Goal: Information Seeking & Learning: Learn about a topic

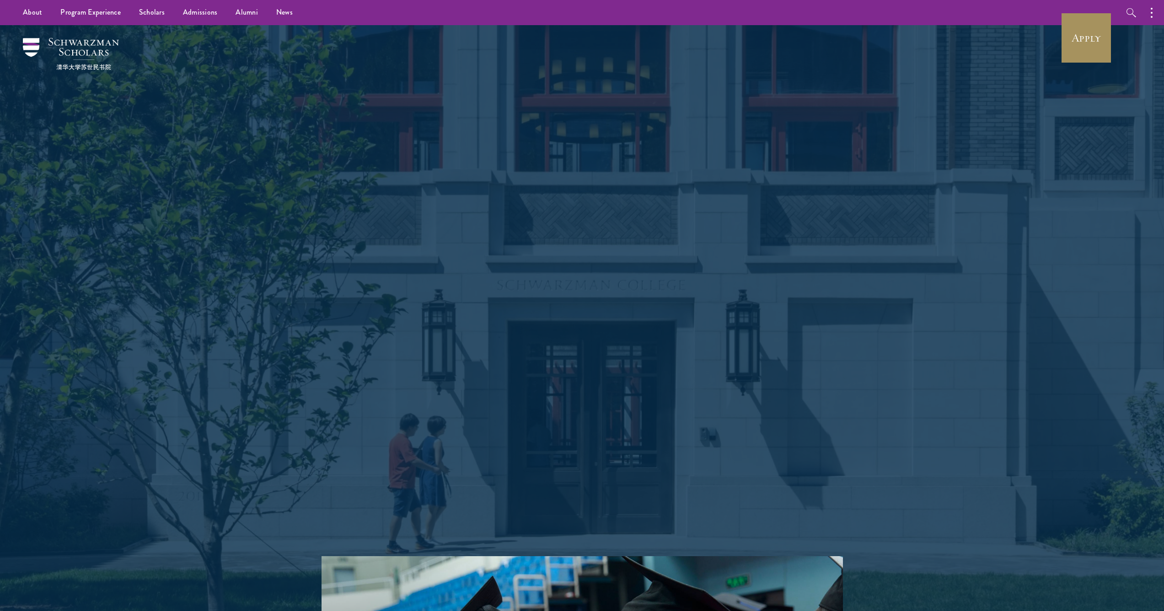
click at [1083, 50] on link "Apply" at bounding box center [1086, 37] width 51 height 51
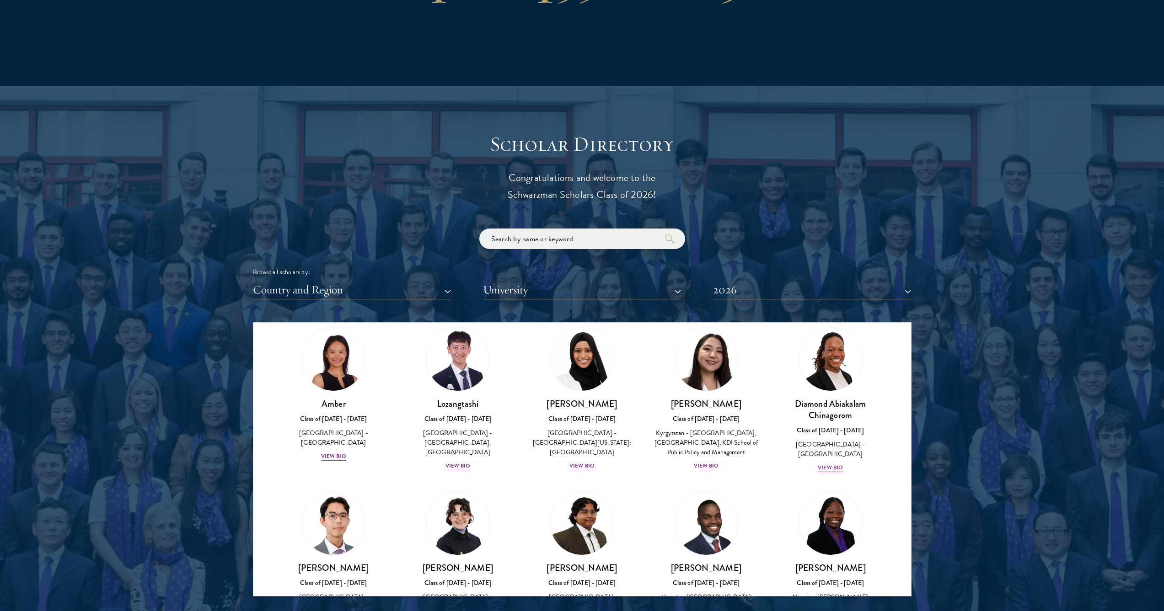
scroll to position [39, 0]
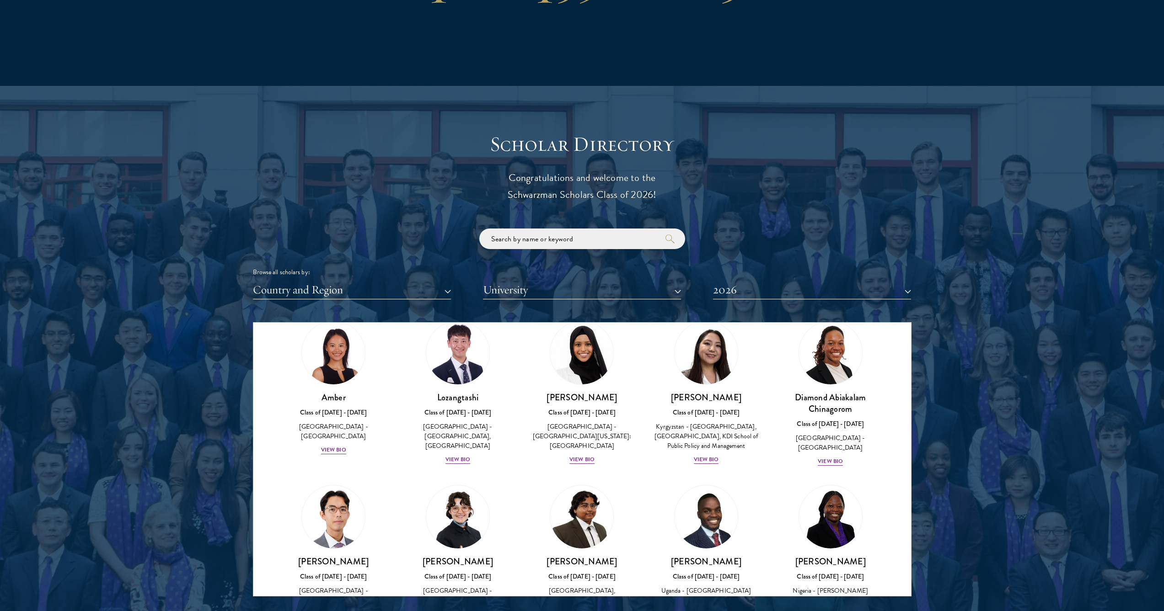
click at [624, 287] on button "University" at bounding box center [582, 290] width 198 height 19
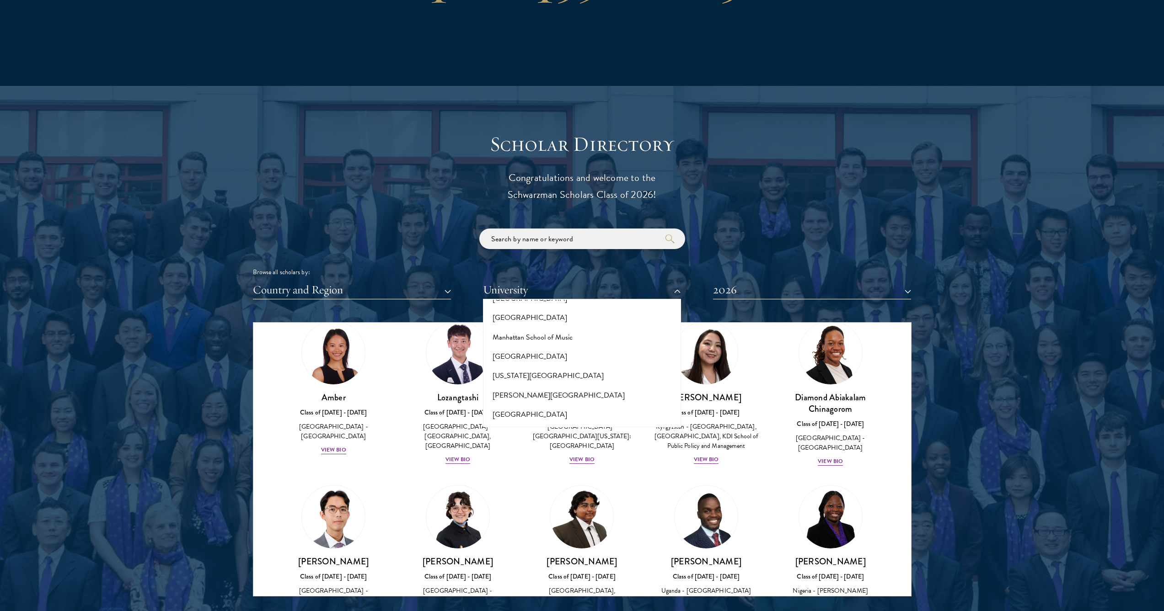
scroll to position [3326, 0]
click at [778, 286] on button "2026" at bounding box center [812, 290] width 198 height 19
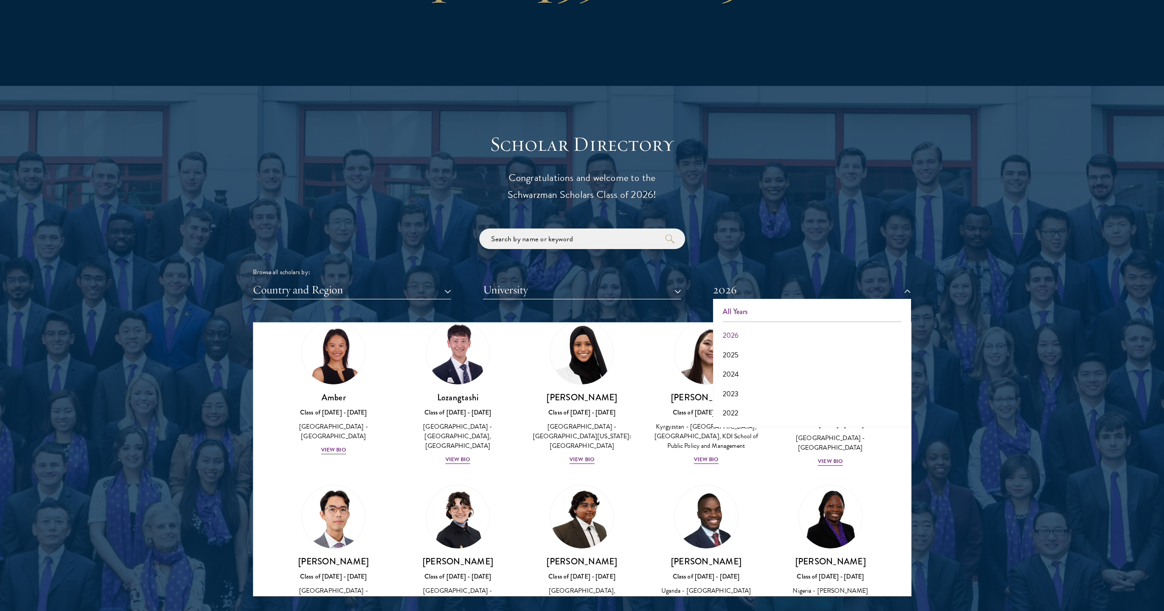
click at [770, 304] on button "All Years" at bounding box center [812, 311] width 193 height 19
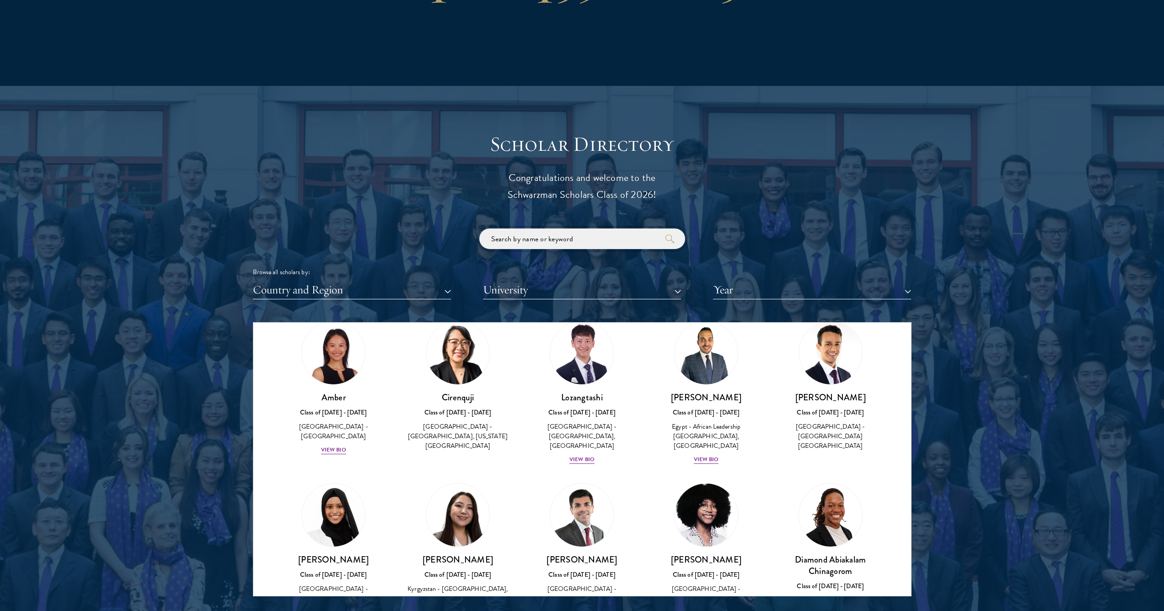
click at [580, 236] on input "search" at bounding box center [582, 239] width 206 height 21
type input "elvis"
click button "submit" at bounding box center [0, 0] width 0 height 0
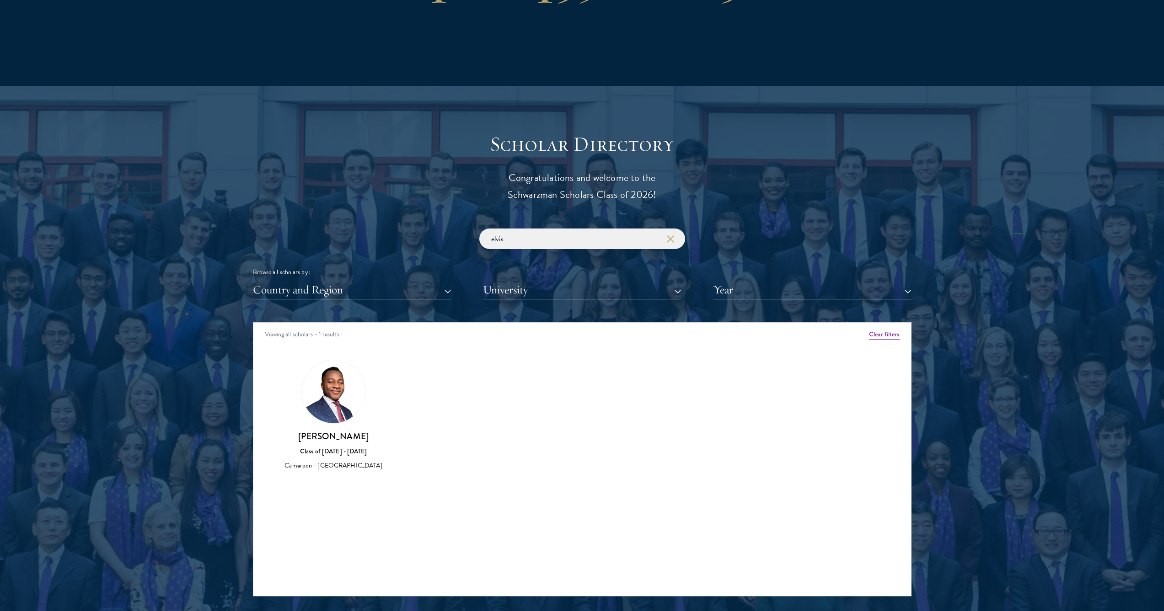
click at [350, 436] on h3 "[PERSON_NAME]" at bounding box center [334, 436] width 106 height 11
click at [336, 411] on img at bounding box center [333, 391] width 63 height 63
click at [674, 236] on icon "button" at bounding box center [670, 239] width 7 height 7
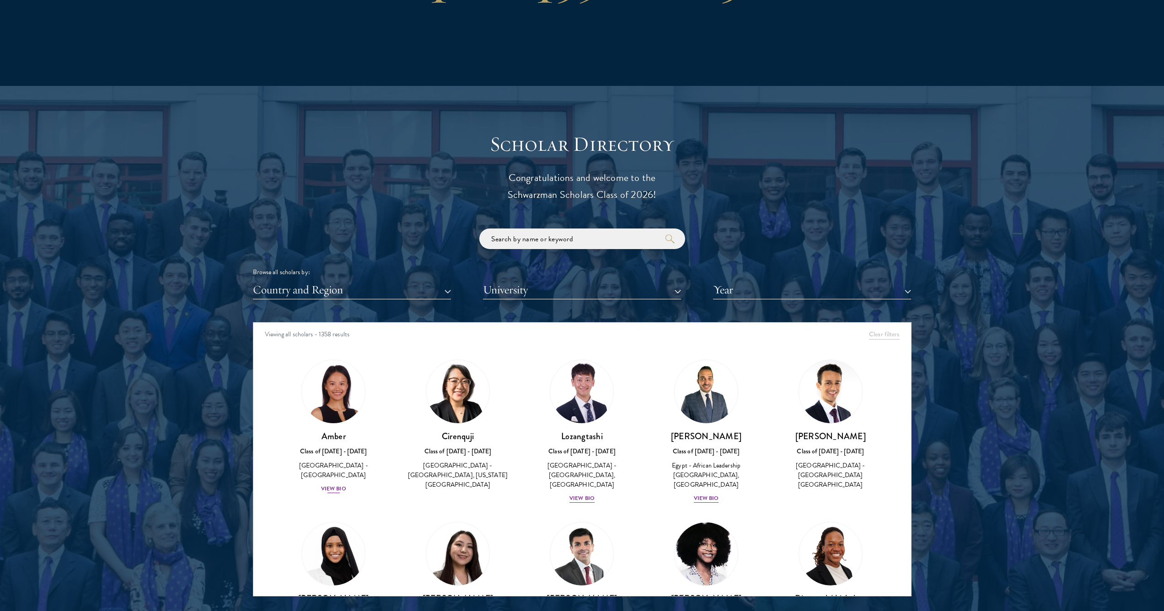
click at [338, 485] on div "View Bio" at bounding box center [333, 489] width 25 height 9
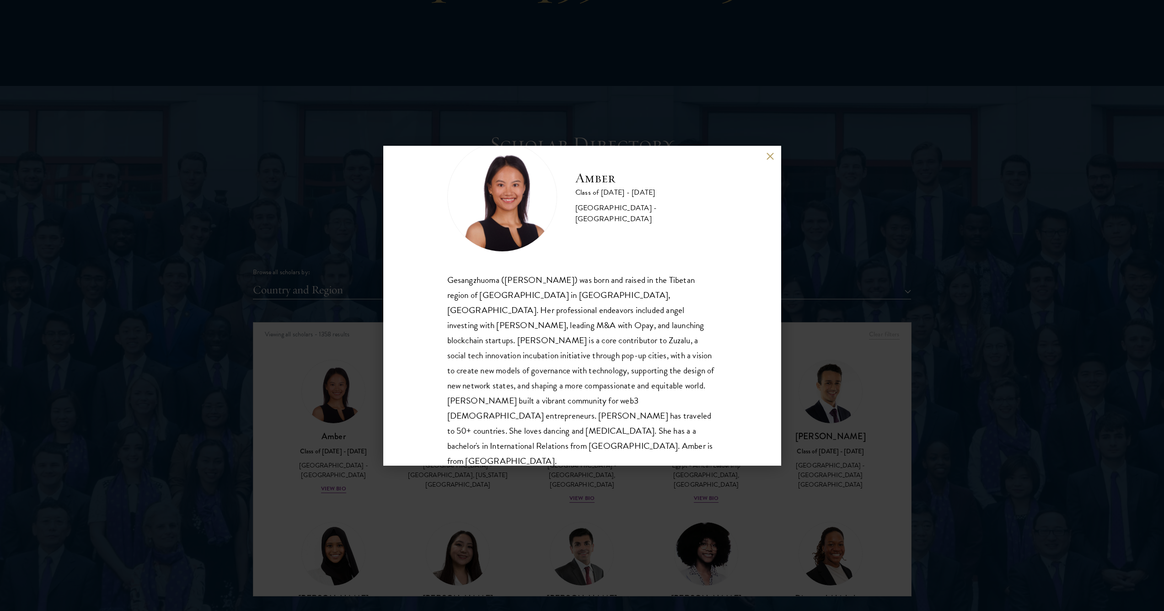
scroll to position [17, 0]
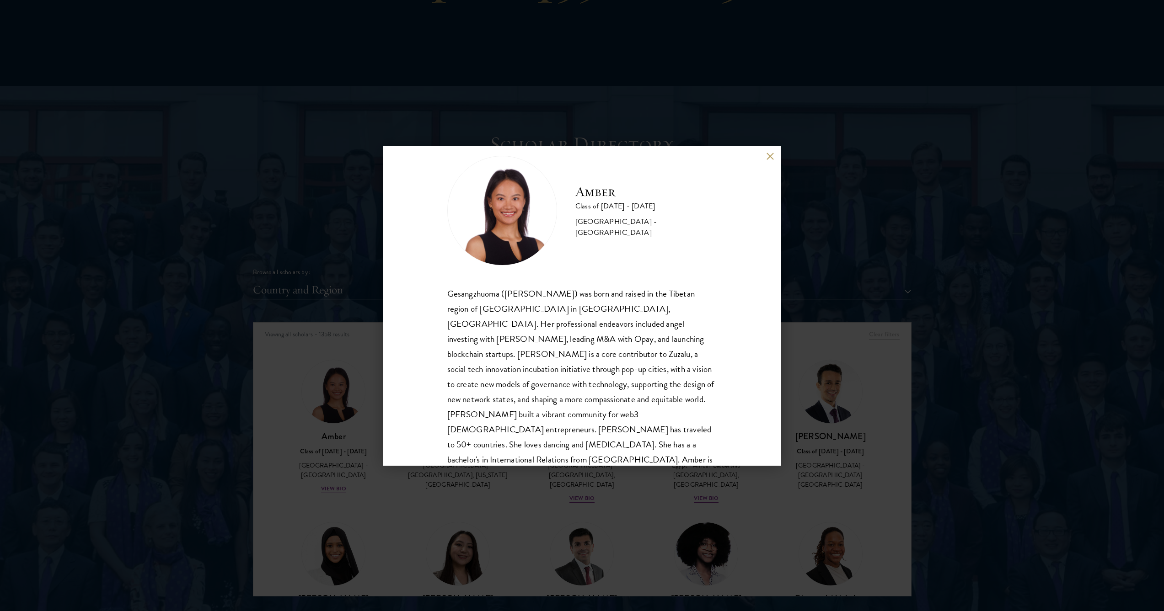
click at [767, 161] on div "Amber Class of [DATE] - [DATE] [GEOGRAPHIC_DATA] - [GEOGRAPHIC_DATA] Gesangzhuo…" at bounding box center [582, 306] width 398 height 320
click at [769, 160] on button at bounding box center [771, 157] width 8 height 8
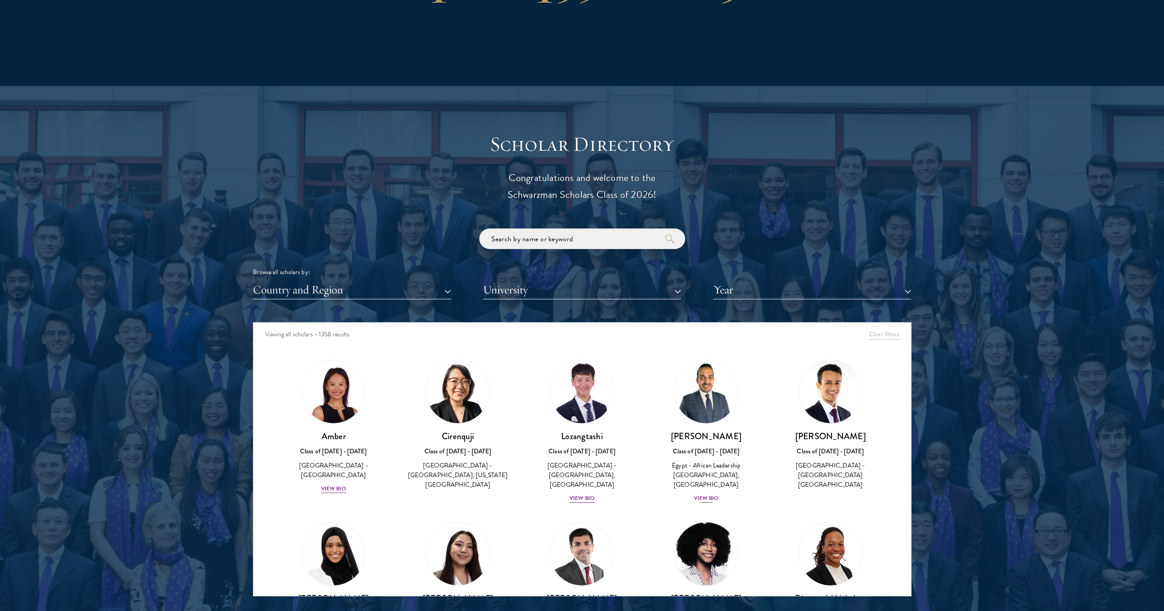
click at [705, 494] on div "View Bio" at bounding box center [706, 498] width 25 height 9
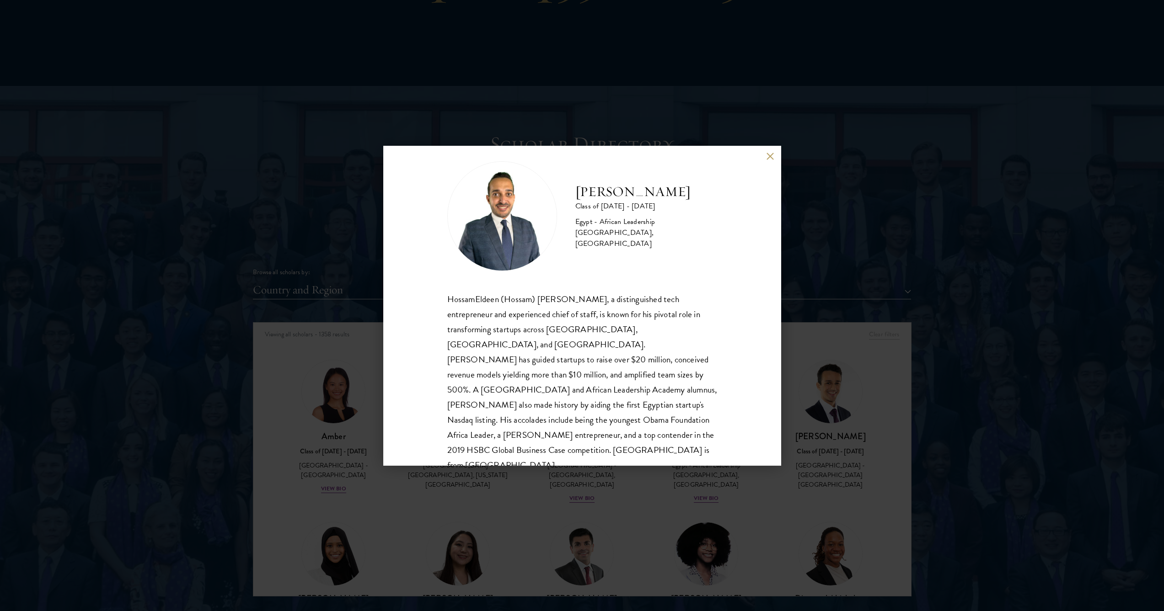
scroll to position [14, 0]
click at [770, 157] on button at bounding box center [771, 157] width 8 height 8
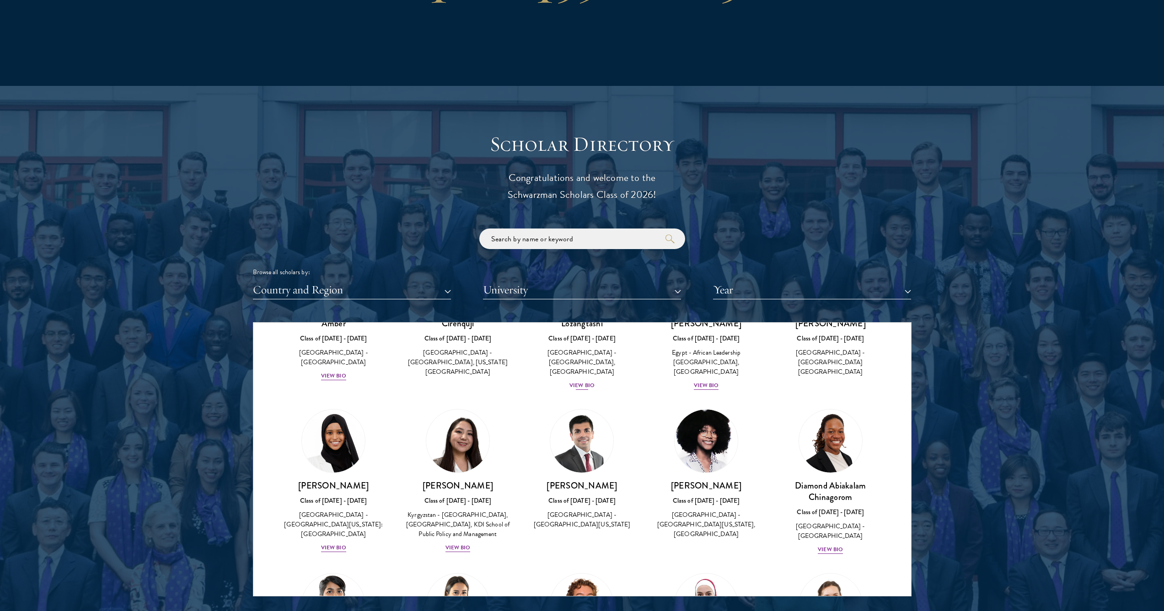
scroll to position [147, 0]
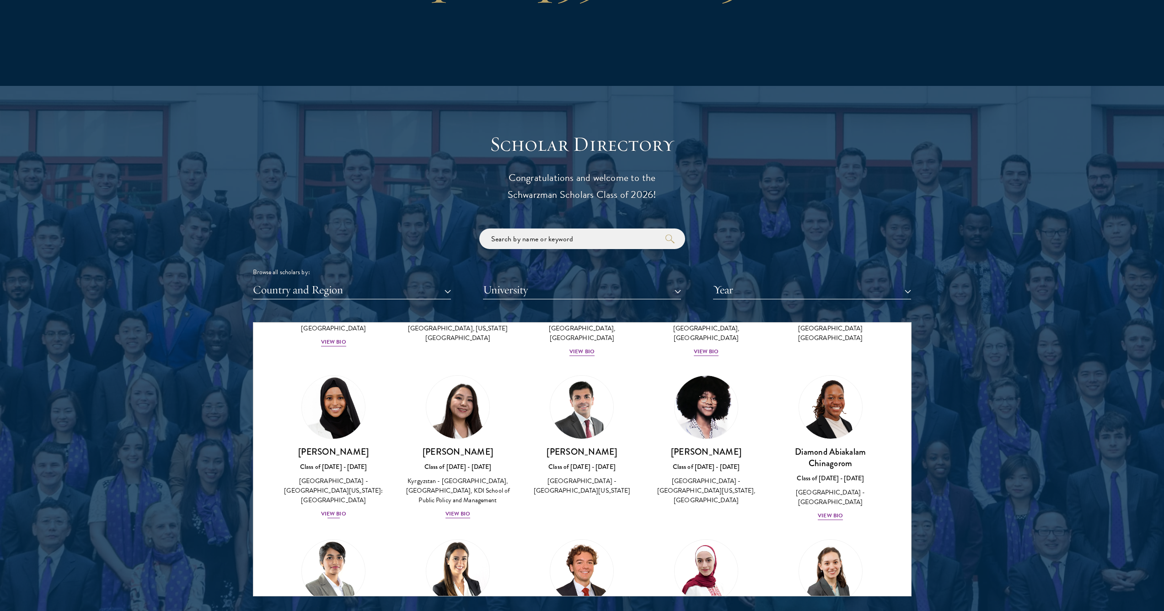
click at [336, 510] on div "View Bio" at bounding box center [333, 514] width 25 height 9
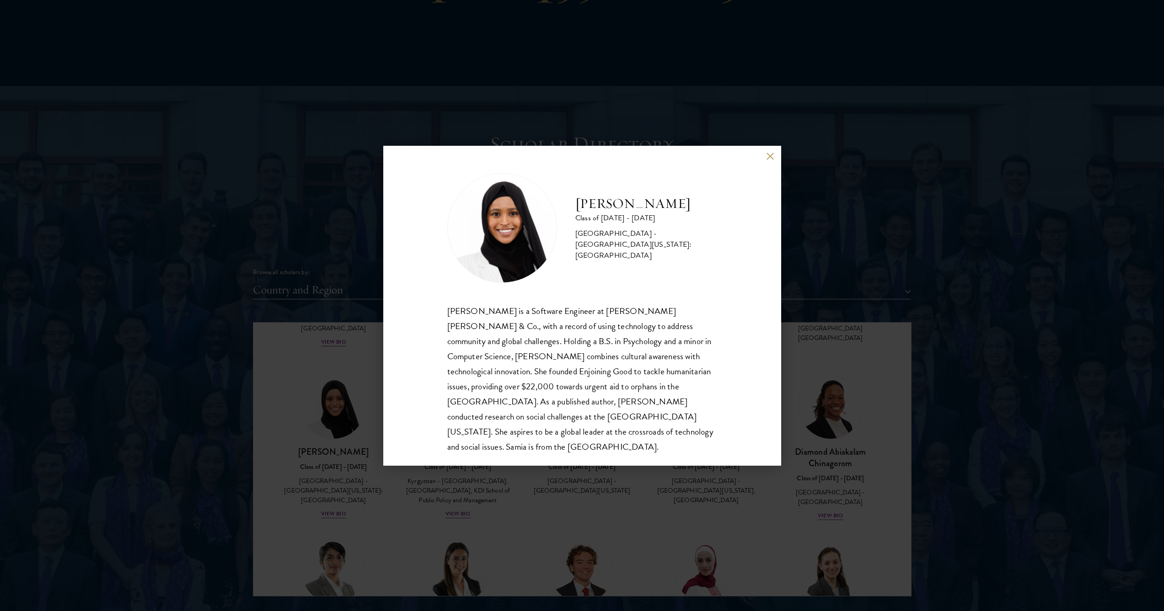
click at [772, 157] on button at bounding box center [771, 157] width 8 height 8
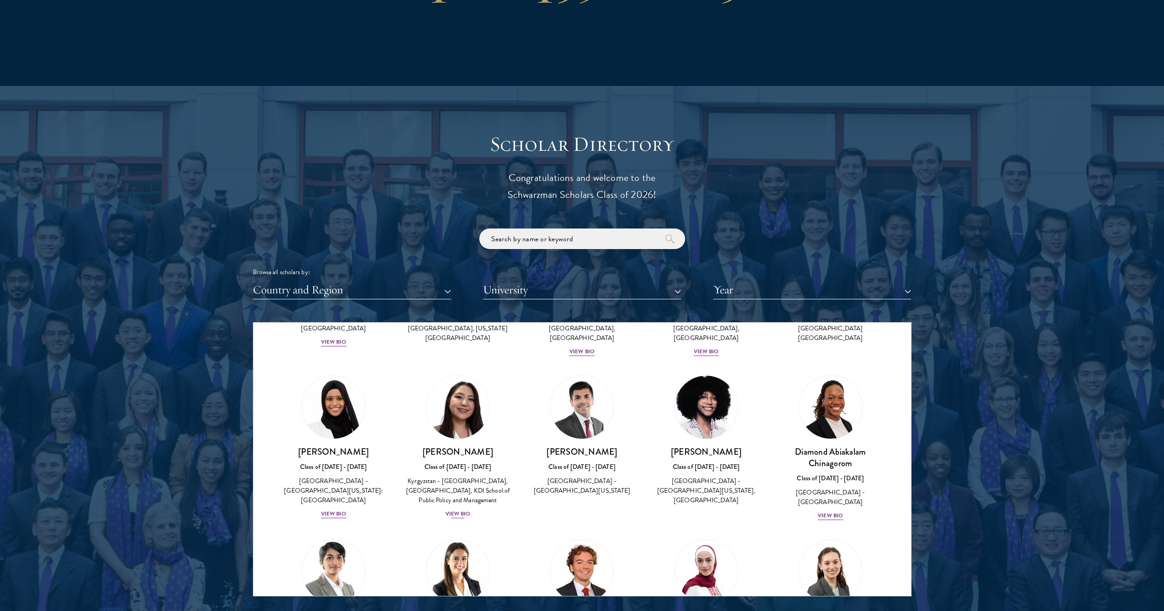
click at [457, 512] on div "View Bio" at bounding box center [457, 514] width 25 height 9
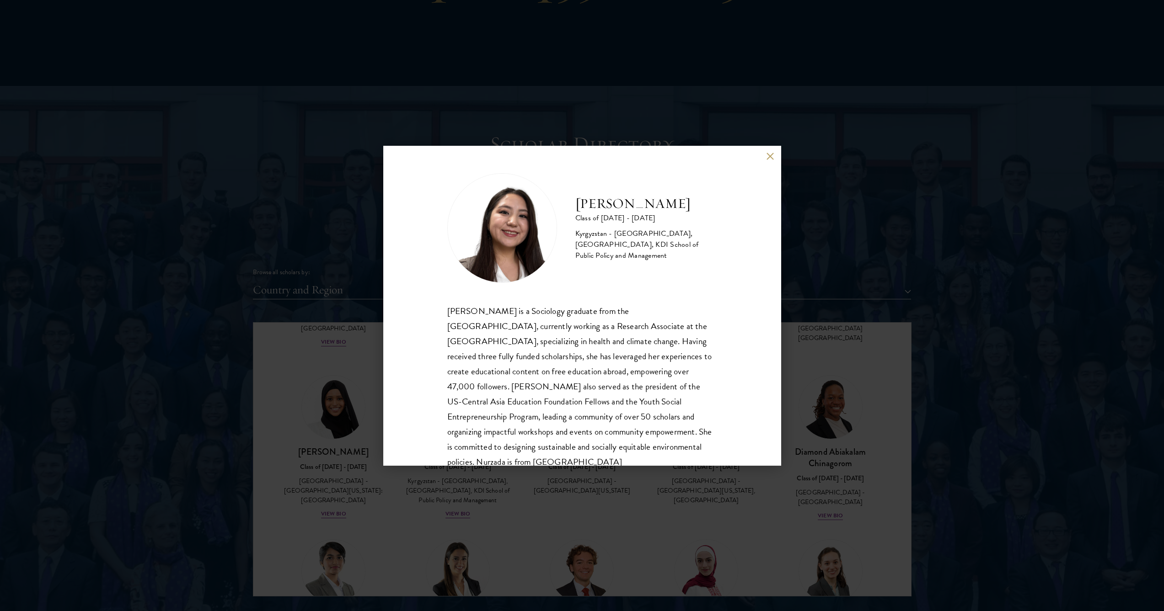
click at [769, 156] on button at bounding box center [771, 157] width 8 height 8
